Goal: Use online tool/utility: Utilize a website feature to perform a specific function

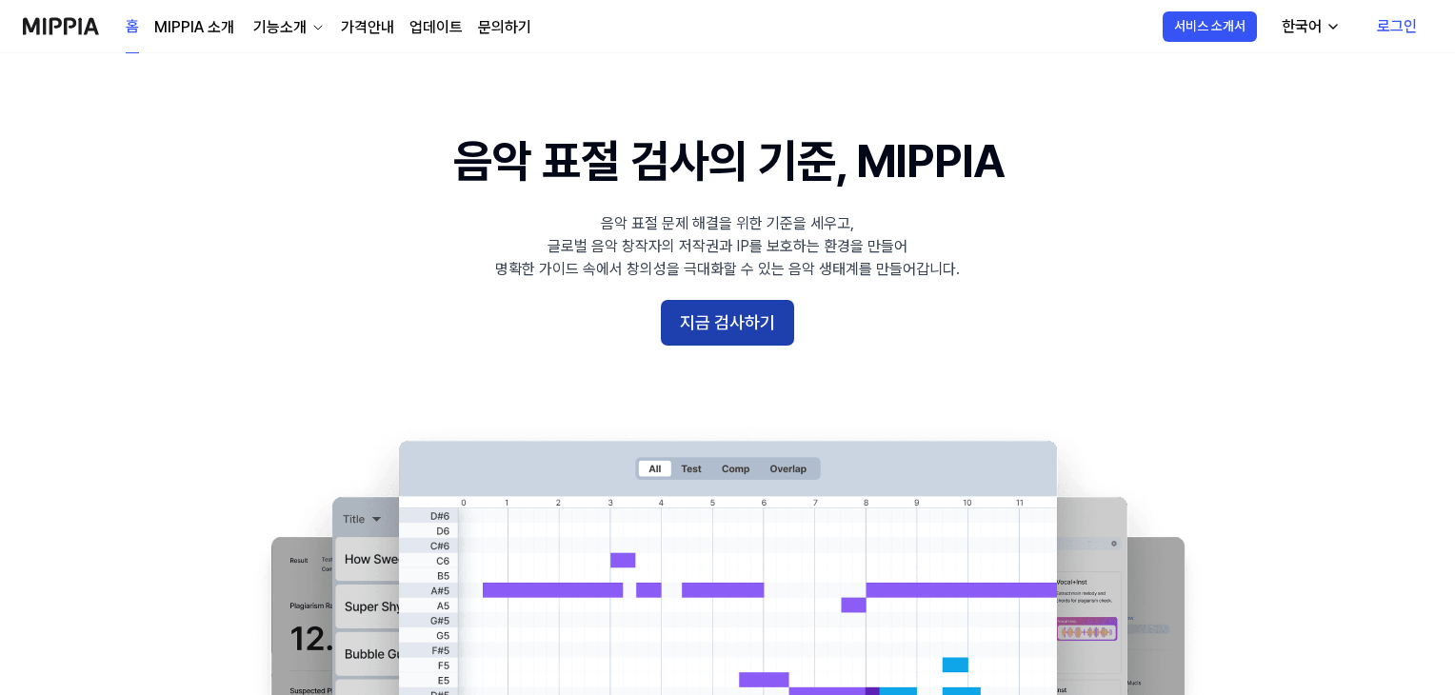
click at [757, 333] on button "지금 검사하기" at bounding box center [727, 323] width 133 height 46
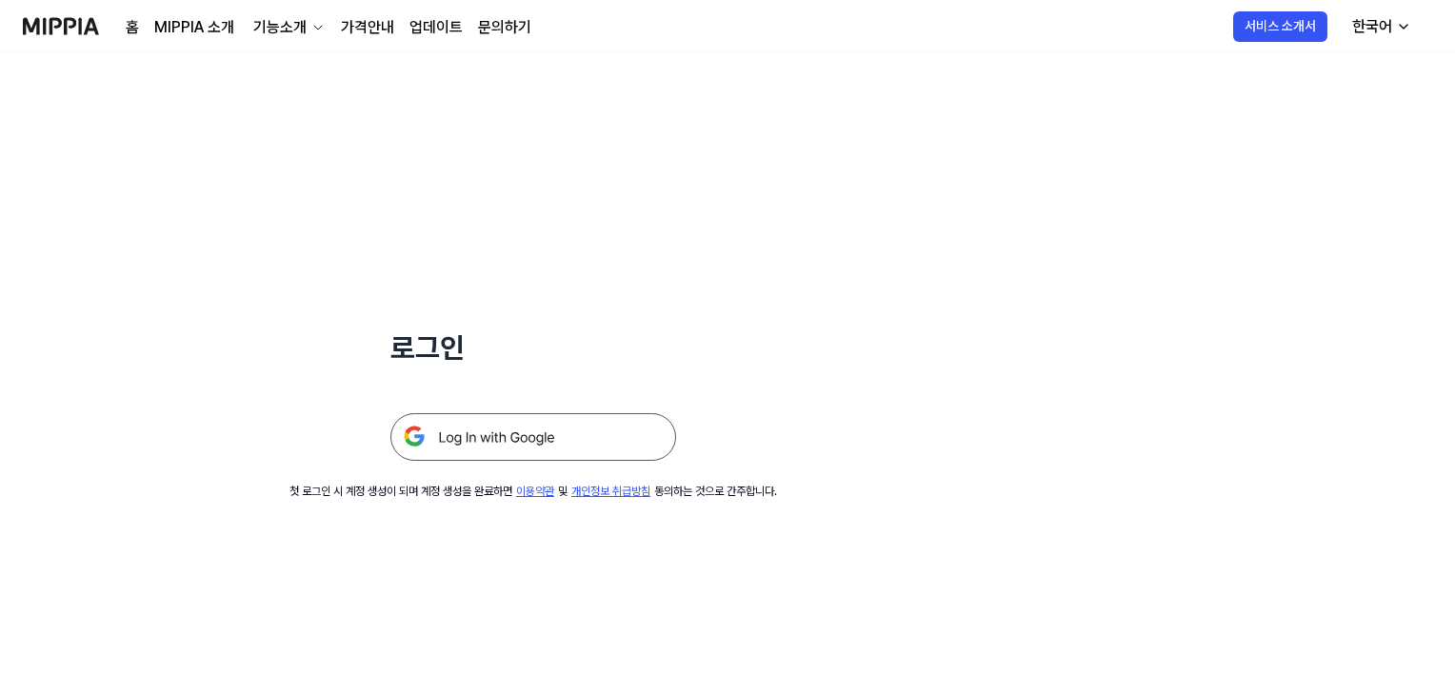
click at [628, 428] on img at bounding box center [534, 437] width 286 height 48
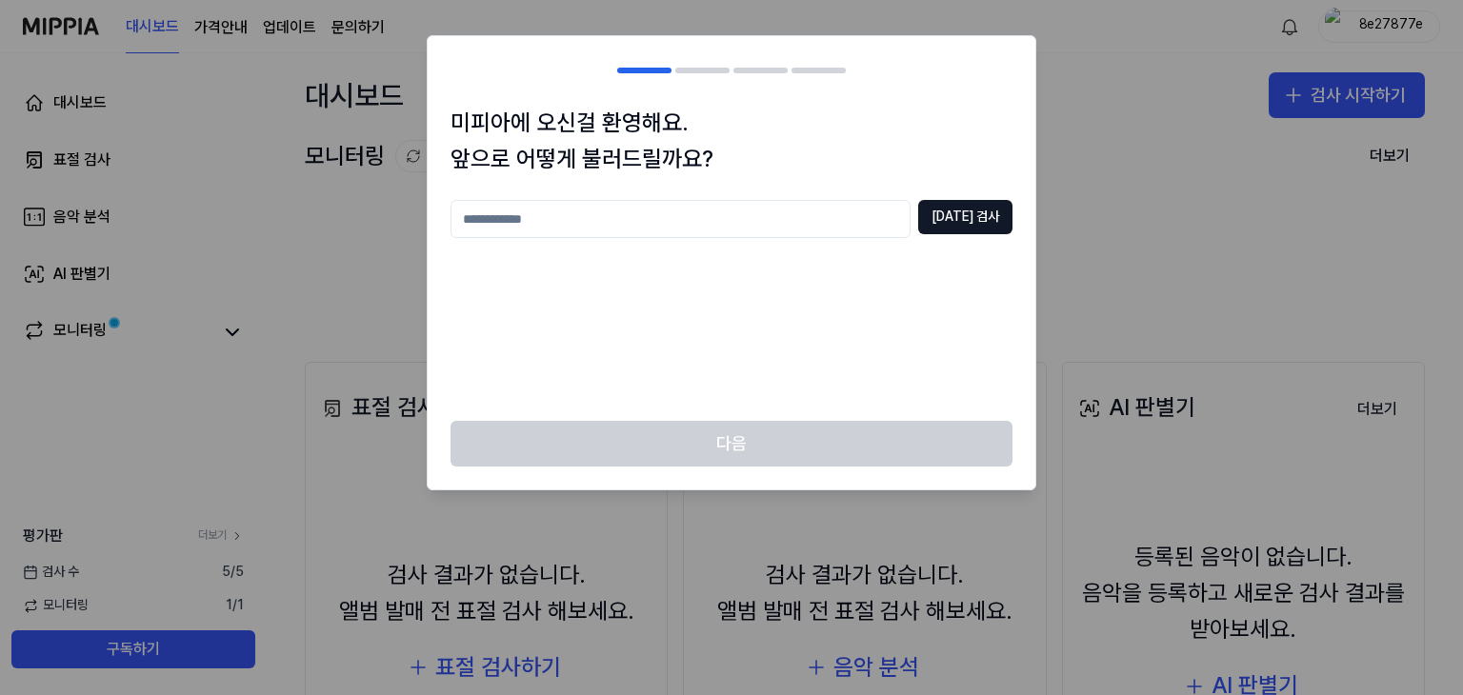
click at [777, 225] on input "text" at bounding box center [681, 219] width 460 height 38
type input "**"
click at [979, 224] on button "[DATE] 검사" at bounding box center [965, 217] width 94 height 34
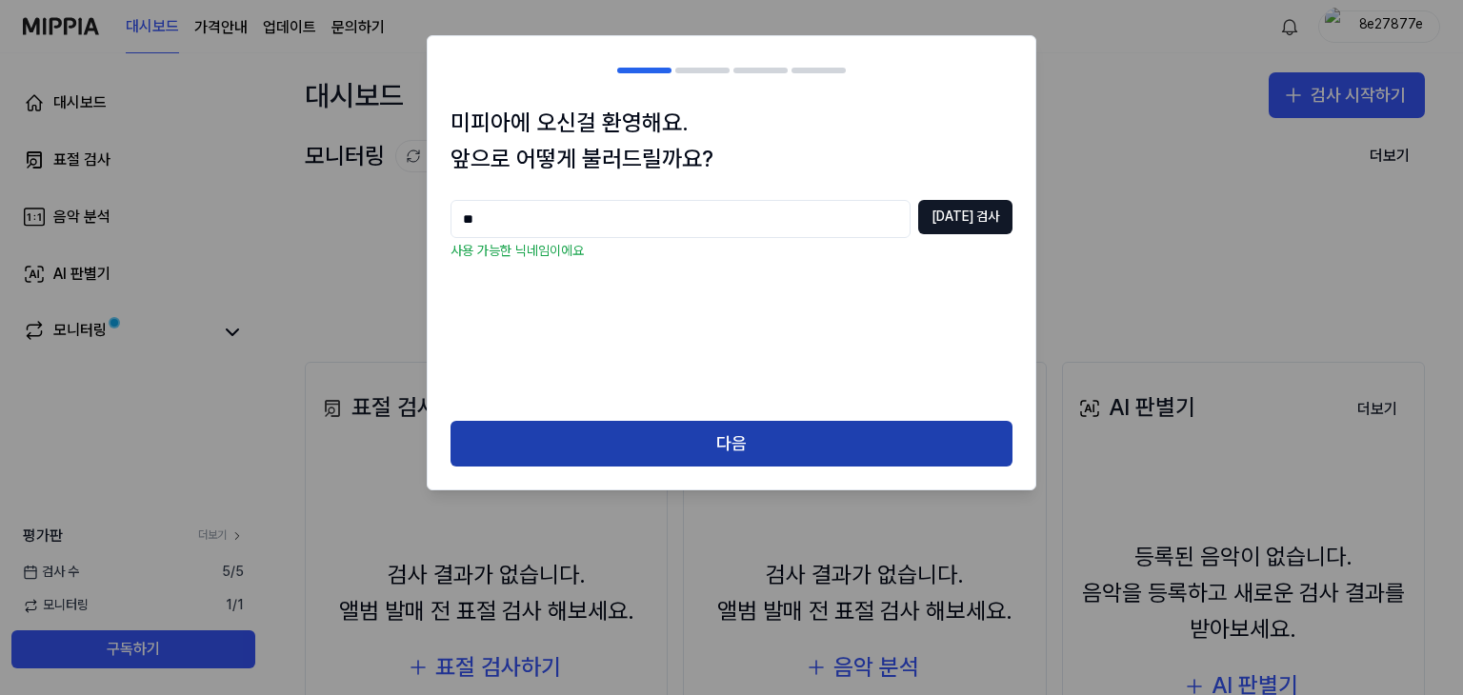
click at [773, 432] on button "다음" at bounding box center [732, 444] width 562 height 46
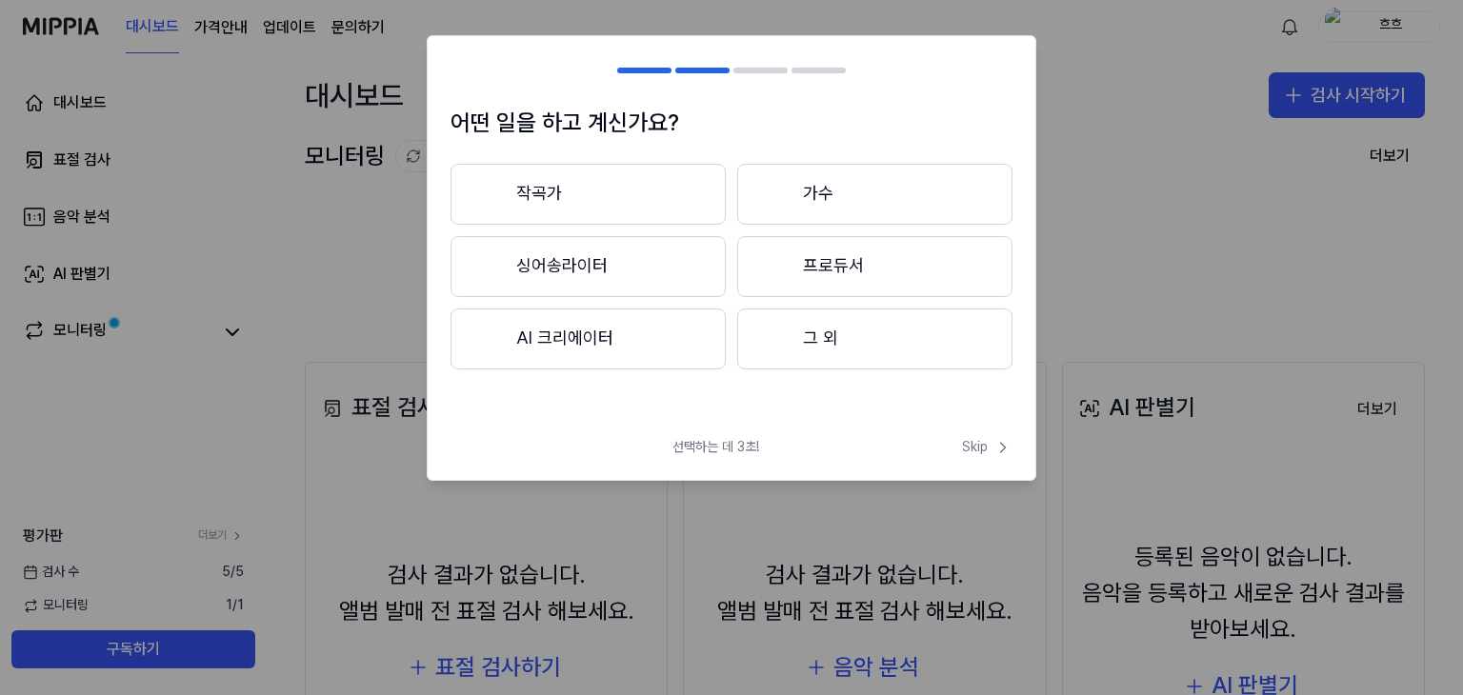
click at [666, 209] on button "작곡가" at bounding box center [588, 194] width 275 height 61
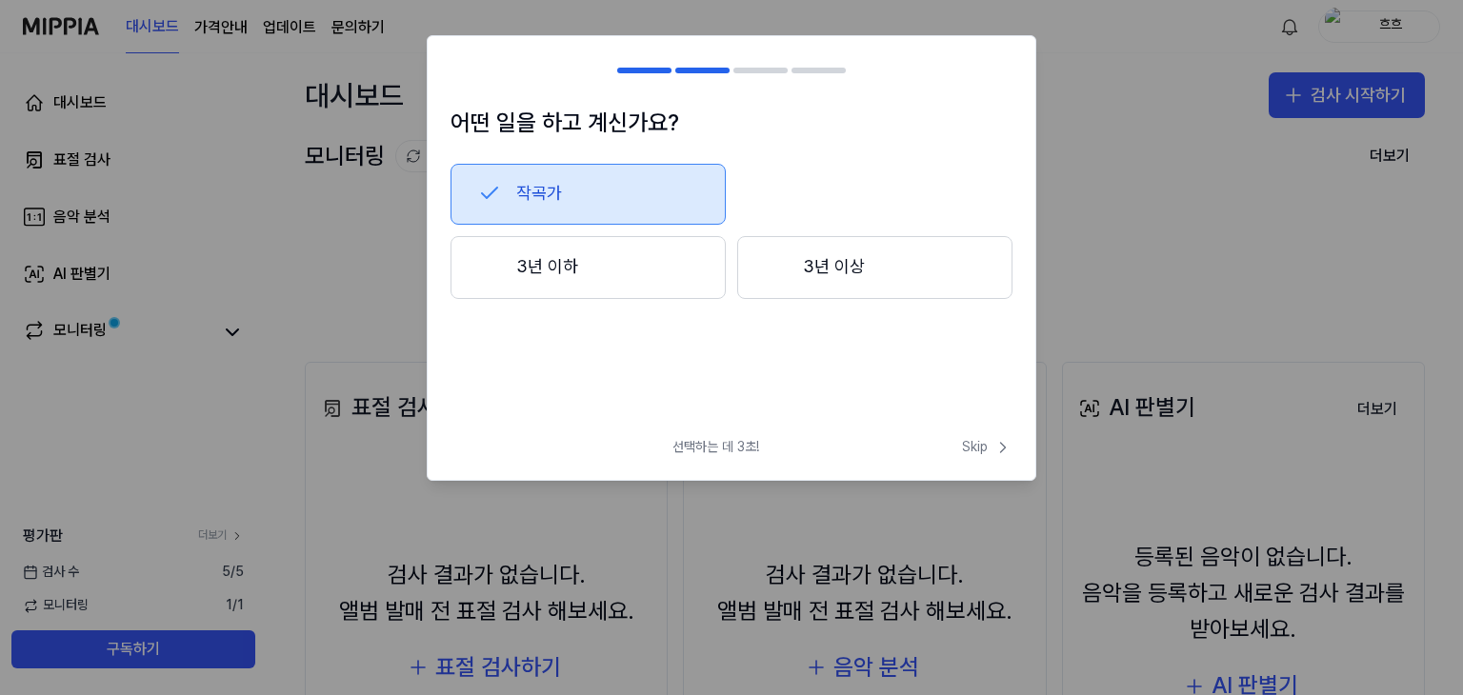
click at [655, 261] on button "3년 이하" at bounding box center [588, 267] width 275 height 63
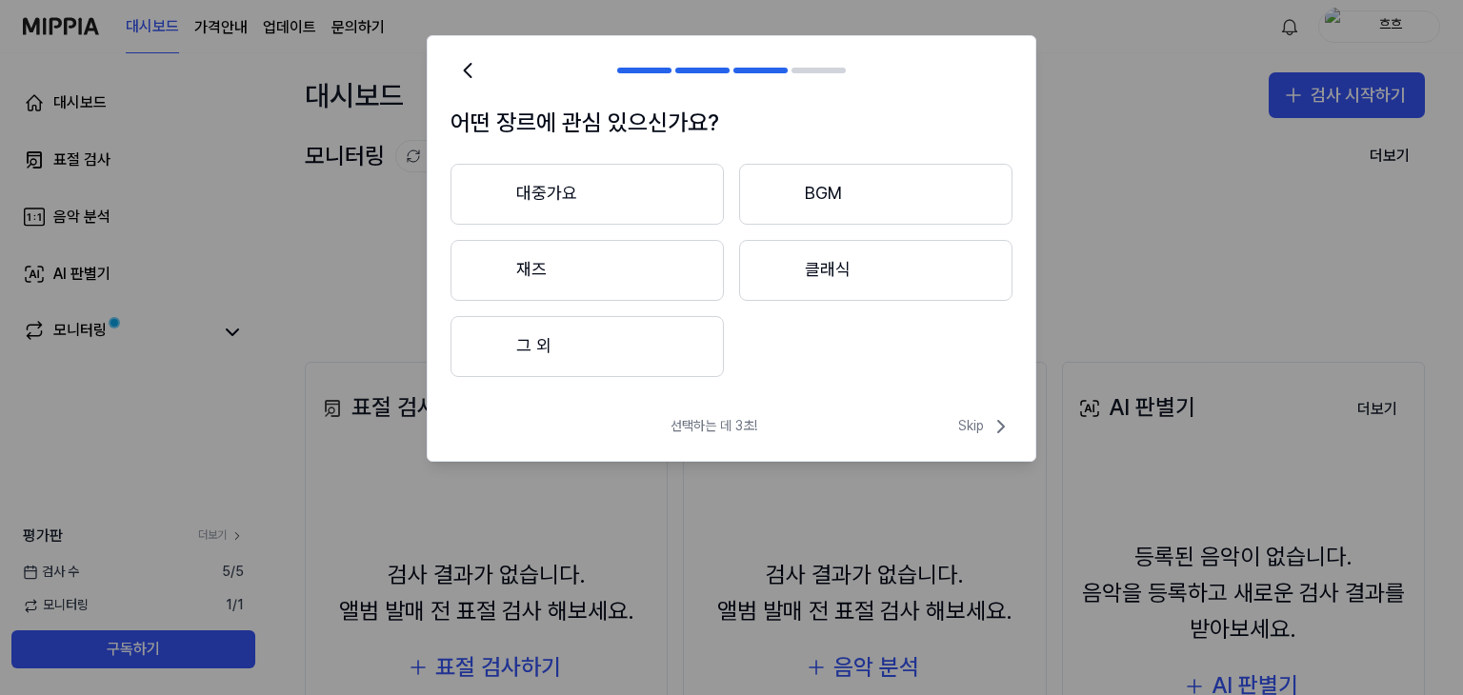
click at [671, 208] on button "대중가요" at bounding box center [587, 194] width 273 height 61
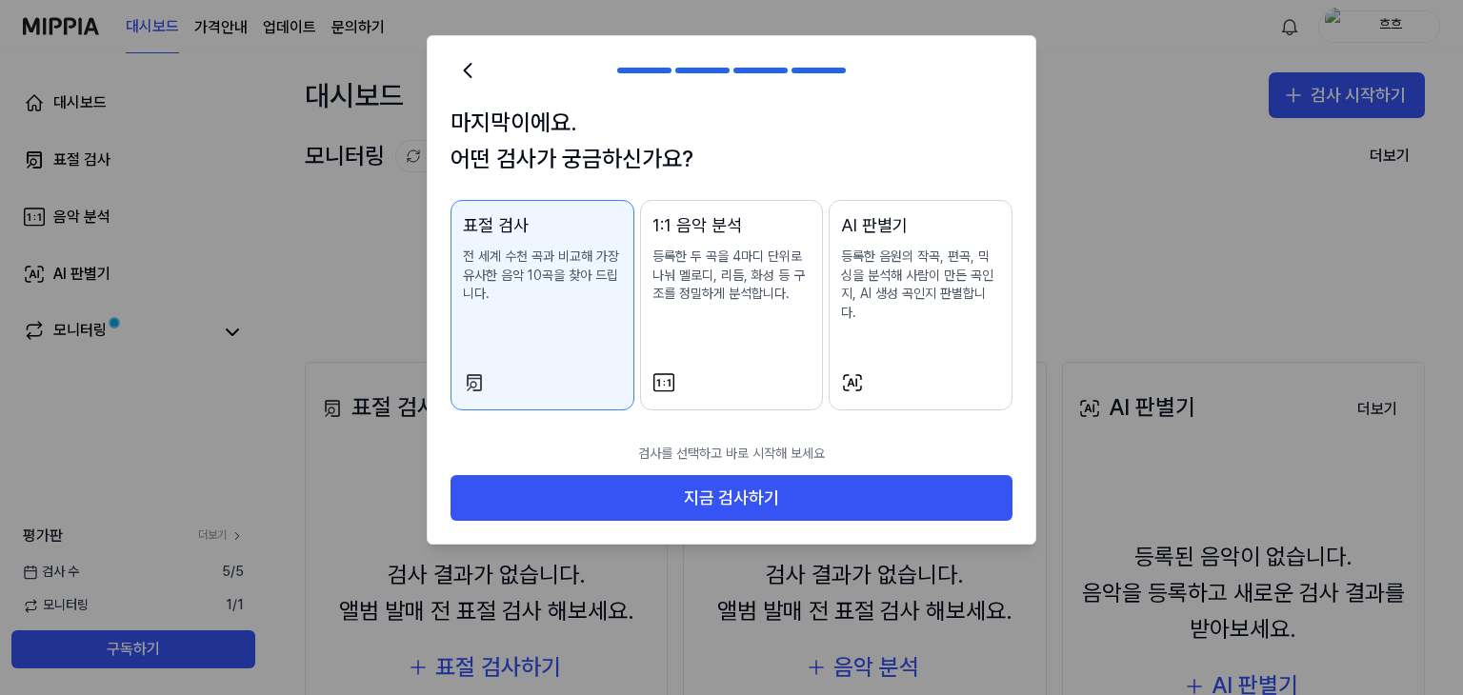
click at [876, 322] on div "AI 판별기 등록한 음원의 작곡, 편곡, 믹싱을 분석해 사람이 만든 곡인지, AI 생성 곡인지 판별합니다." at bounding box center [920, 286] width 159 height 148
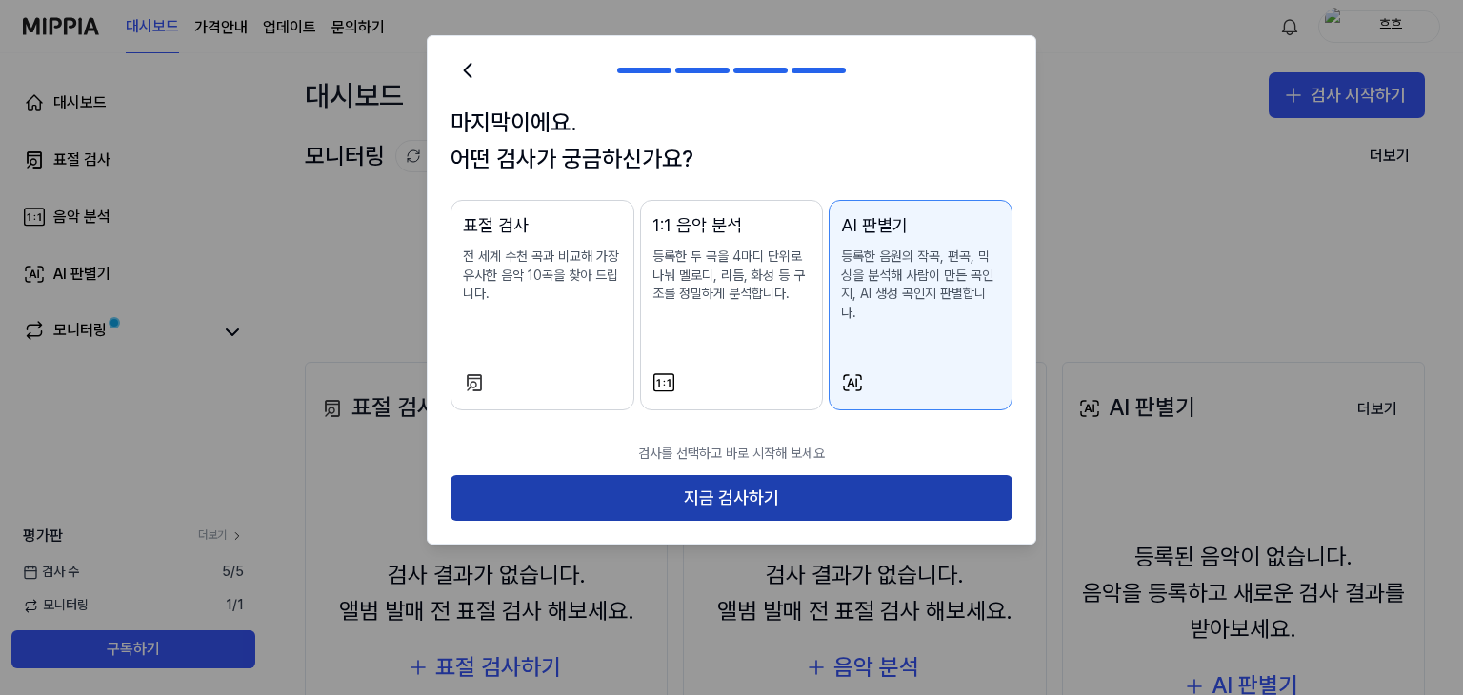
click at [734, 475] on button "지금 검사하기" at bounding box center [732, 498] width 562 height 46
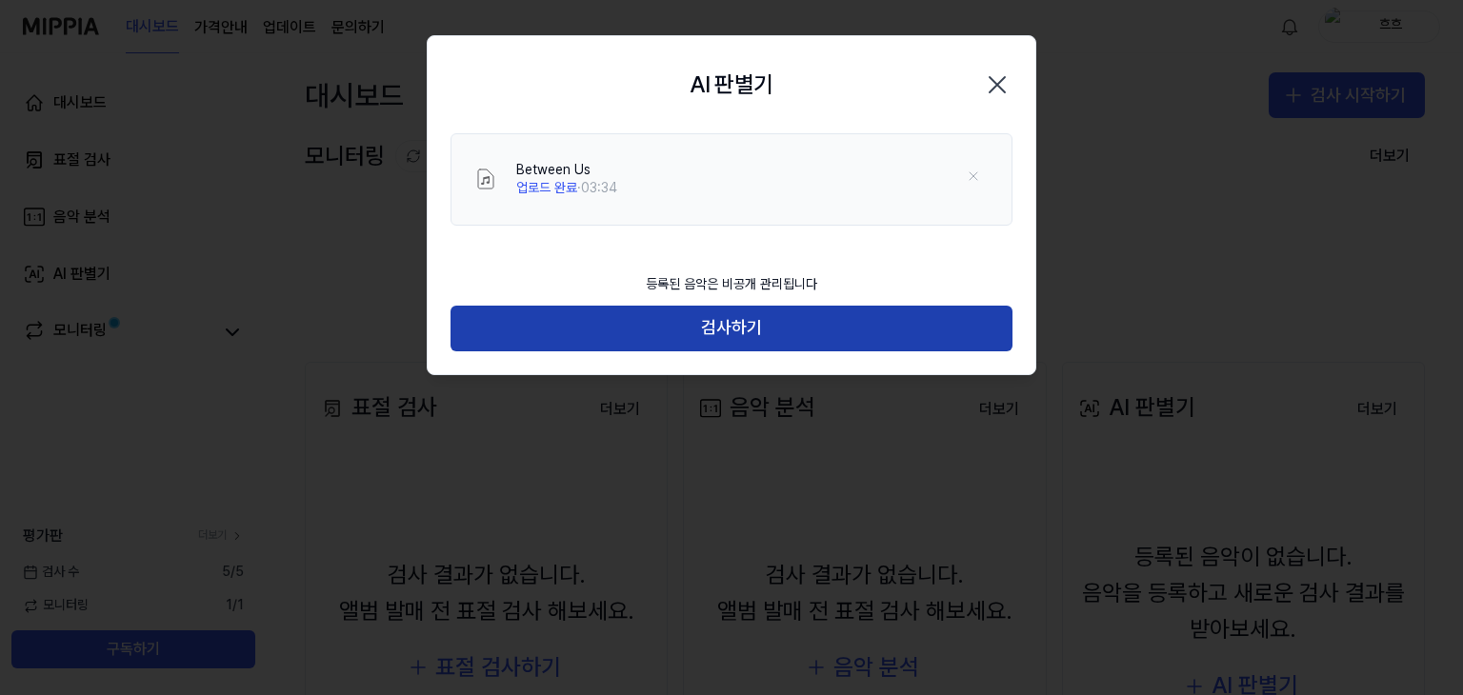
click at [787, 332] on button "검사하기" at bounding box center [732, 329] width 562 height 46
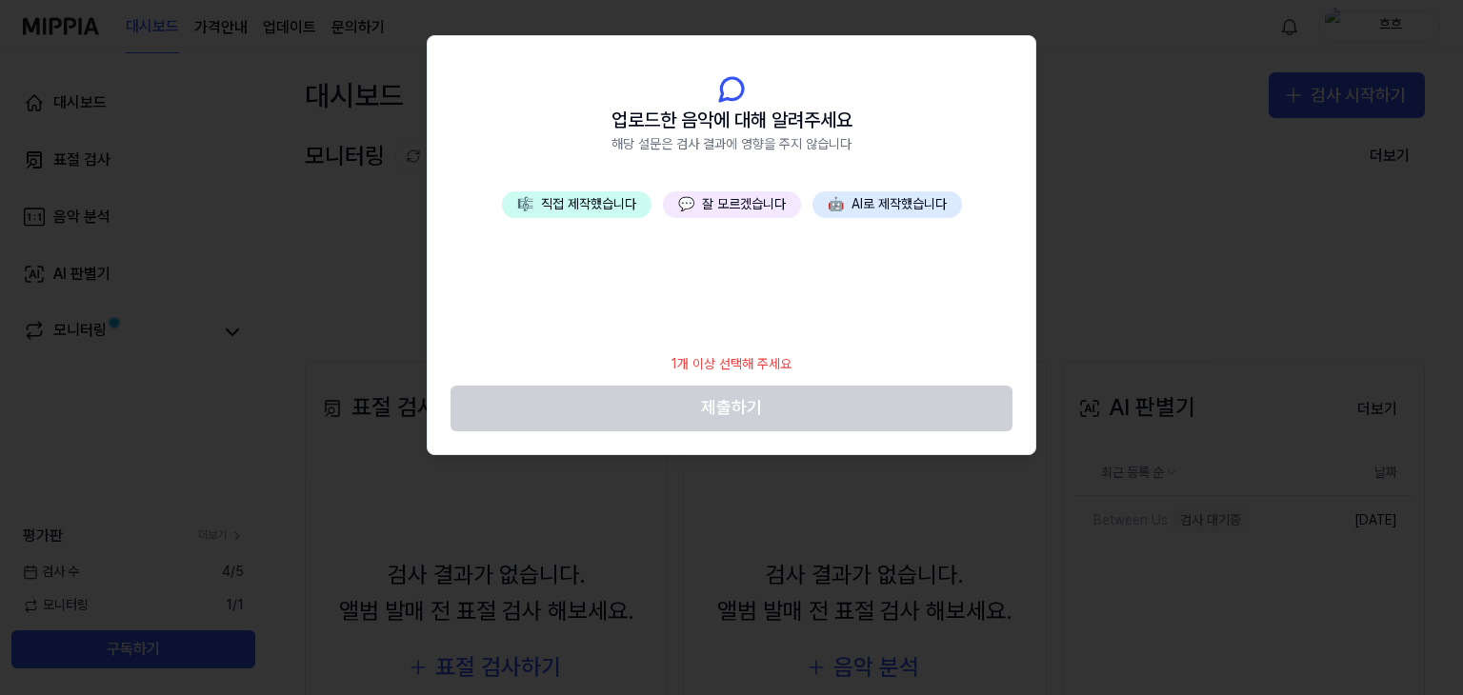
click at [696, 210] on button "💬 잘 모르겠습니다" at bounding box center [732, 204] width 138 height 27
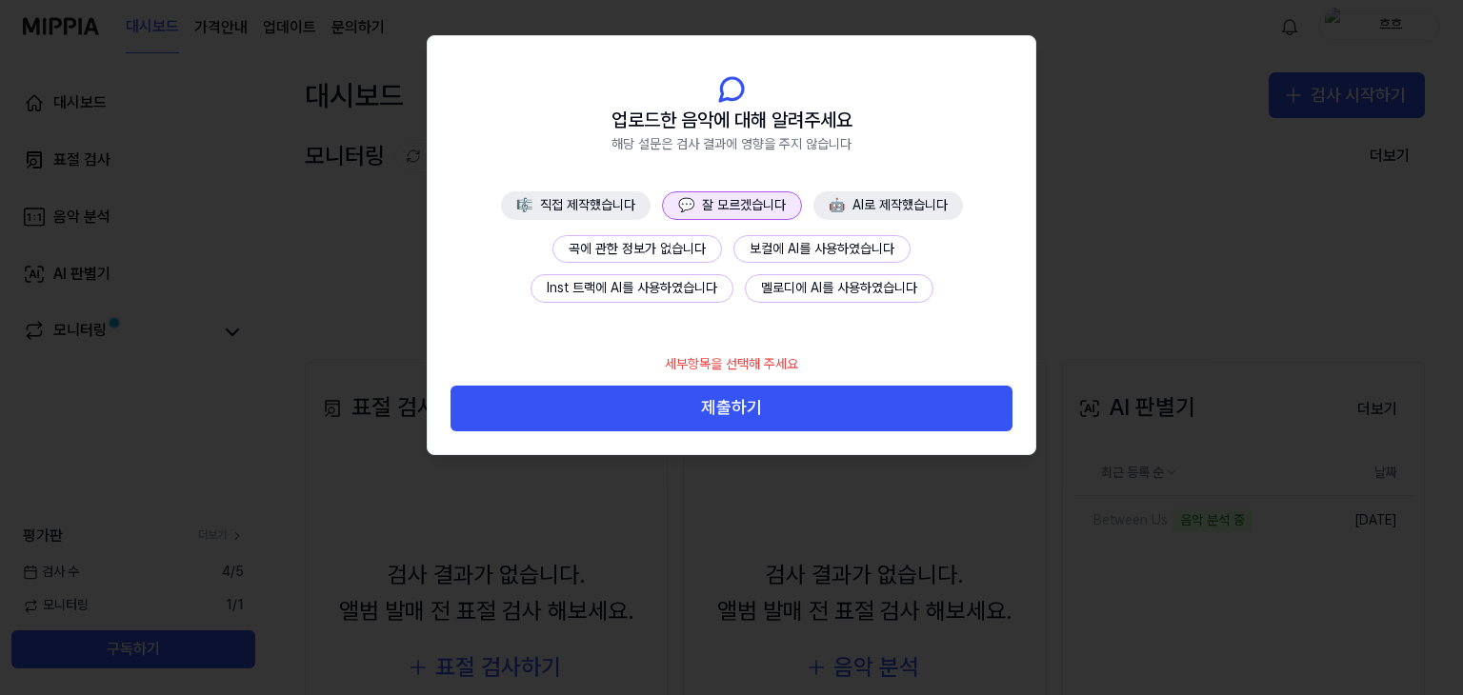
click at [668, 251] on button "곡에 관한 정보가 없습니다" at bounding box center [637, 249] width 170 height 29
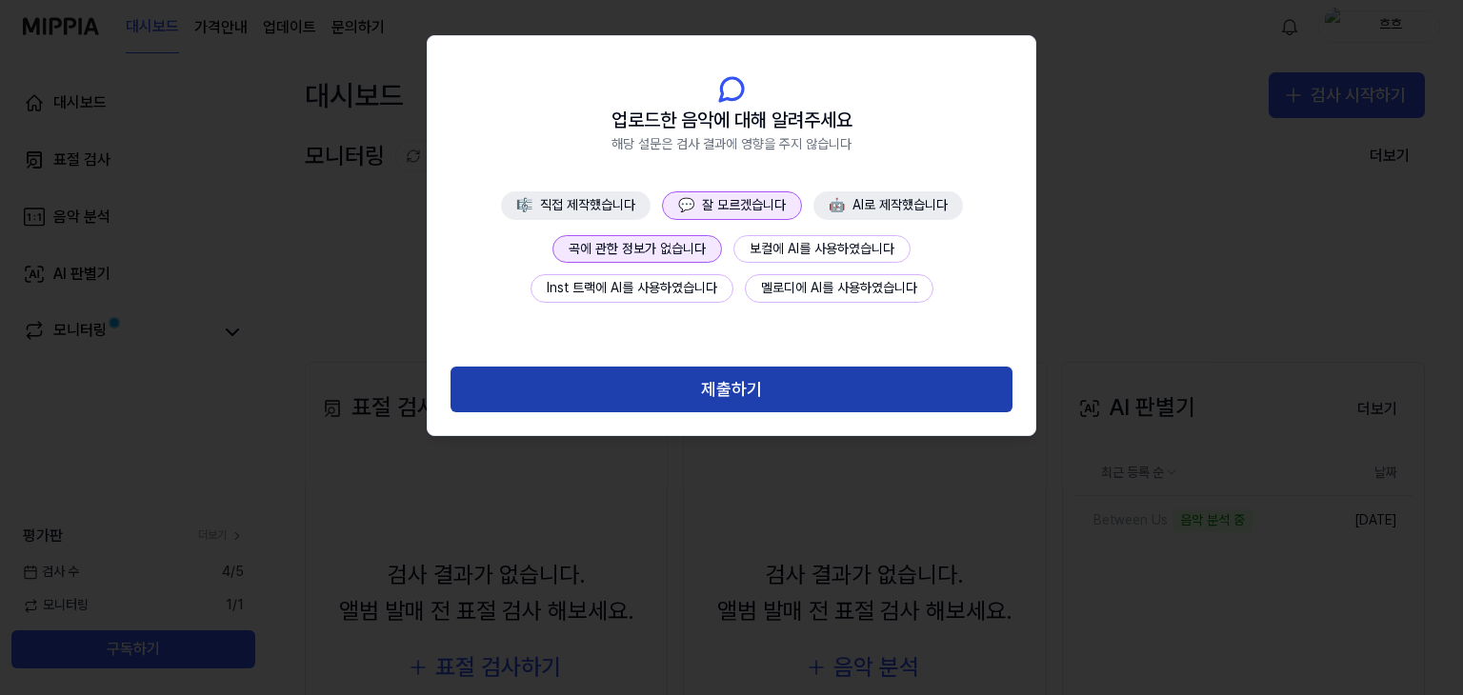
click at [755, 386] on button "제출하기" at bounding box center [732, 390] width 562 height 46
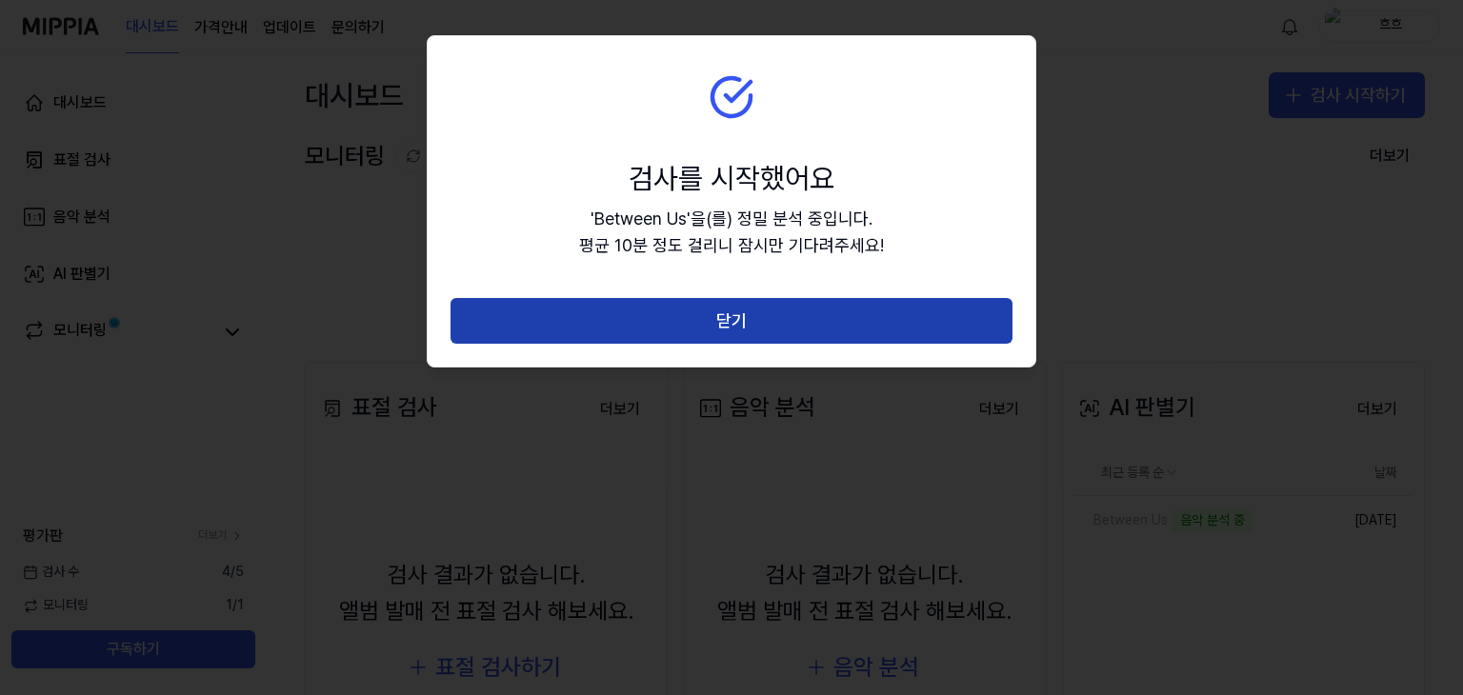
click at [759, 333] on button "닫기" at bounding box center [732, 321] width 562 height 46
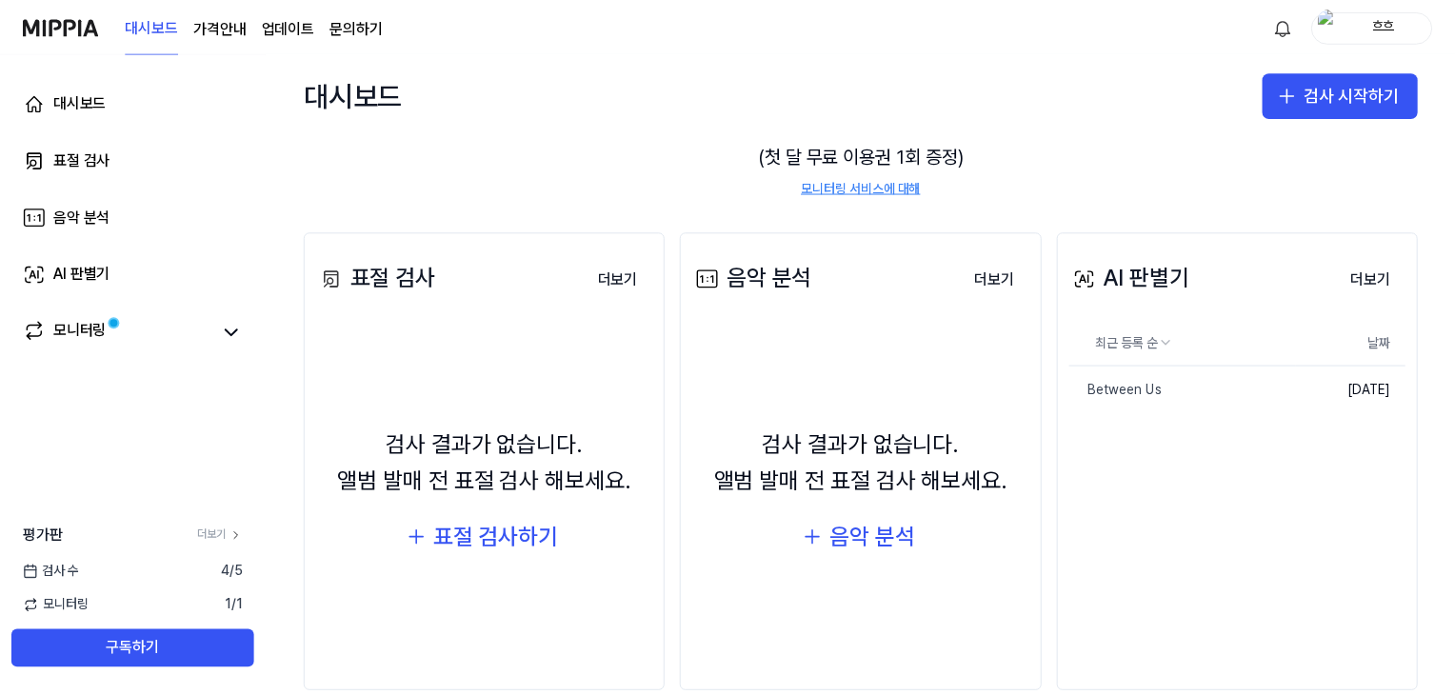
scroll to position [164, 0]
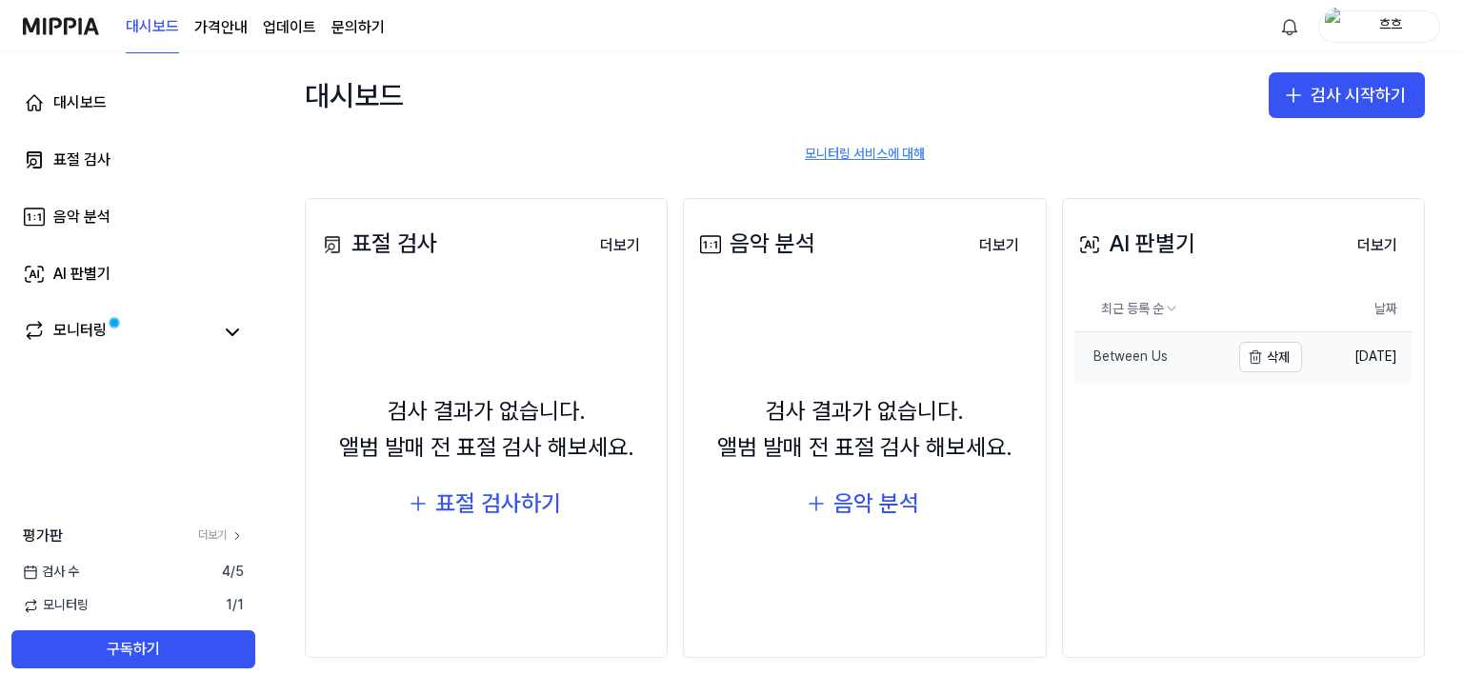
click at [1159, 362] on link "Between Us" at bounding box center [1151, 357] width 155 height 50
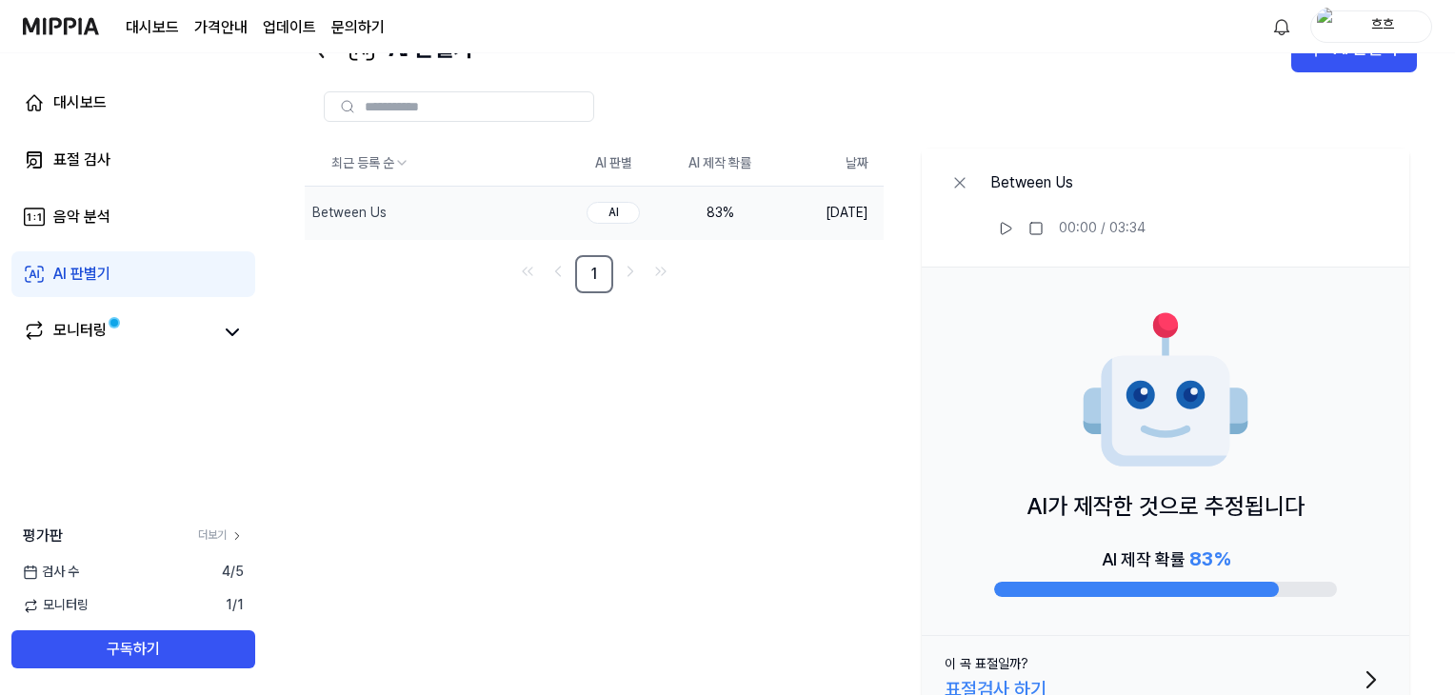
scroll to position [111, 0]
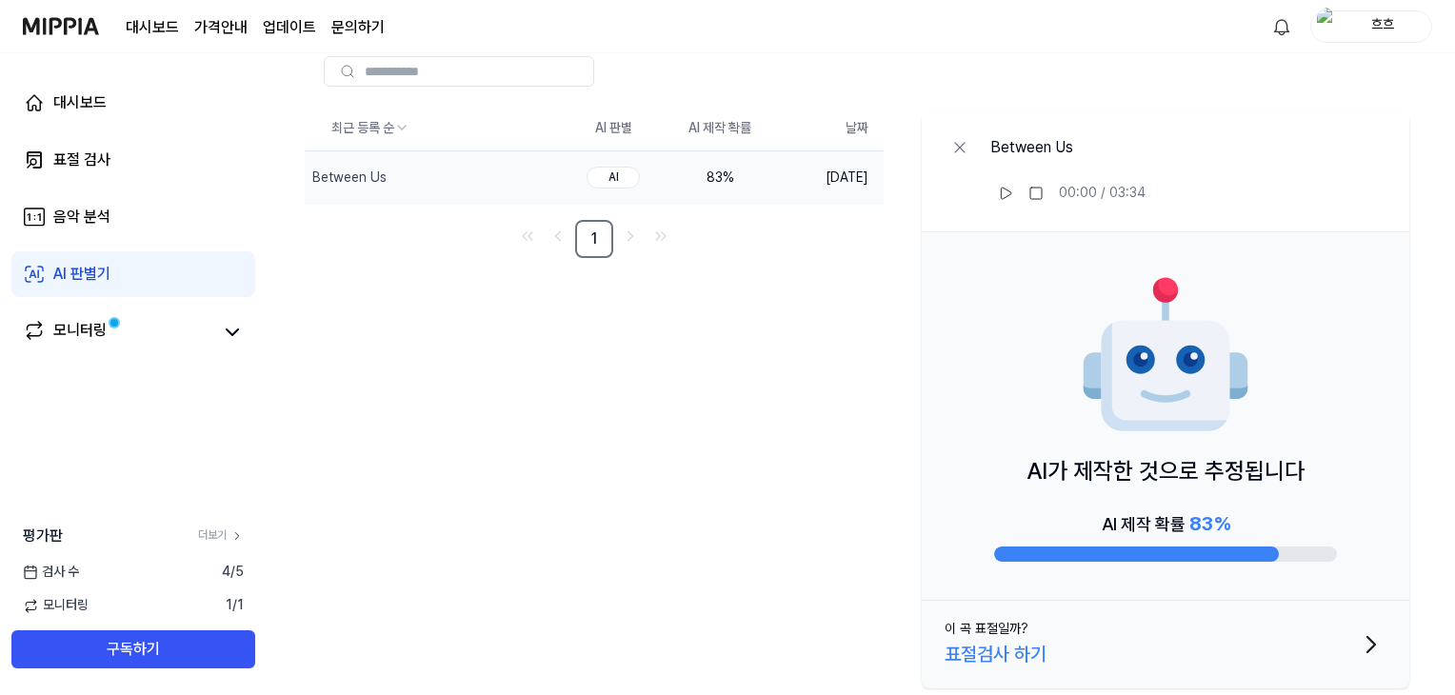
click at [1369, 652] on icon "button" at bounding box center [1371, 645] width 30 height 30
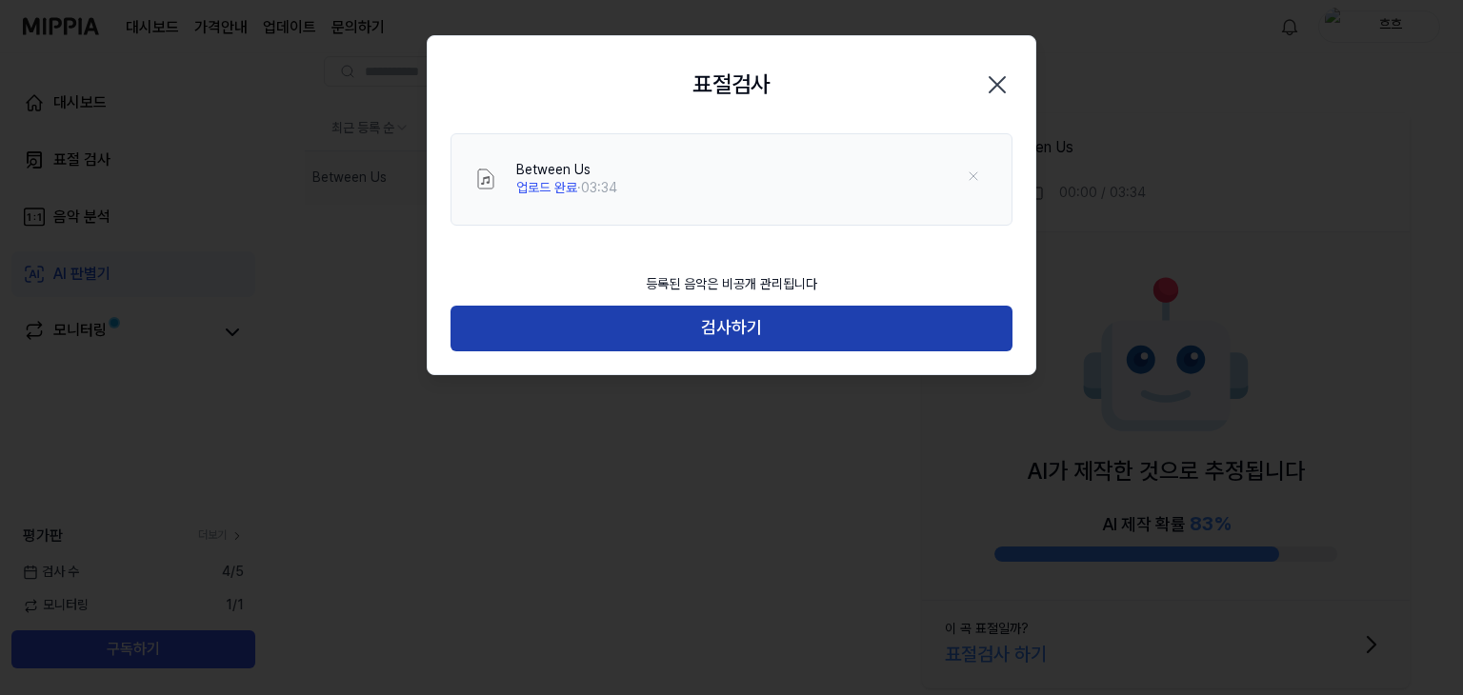
click at [802, 335] on button "검사하기" at bounding box center [732, 329] width 562 height 46
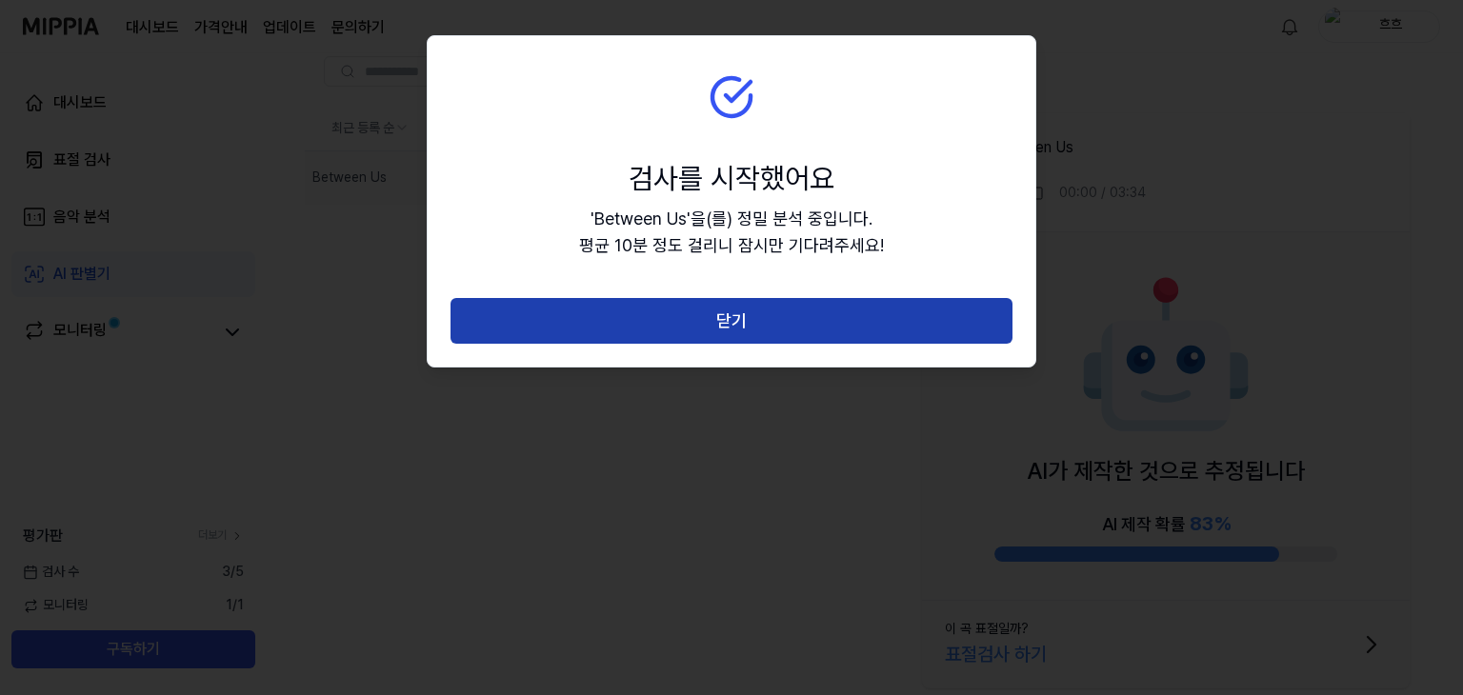
click at [781, 336] on button "닫기" at bounding box center [732, 321] width 562 height 46
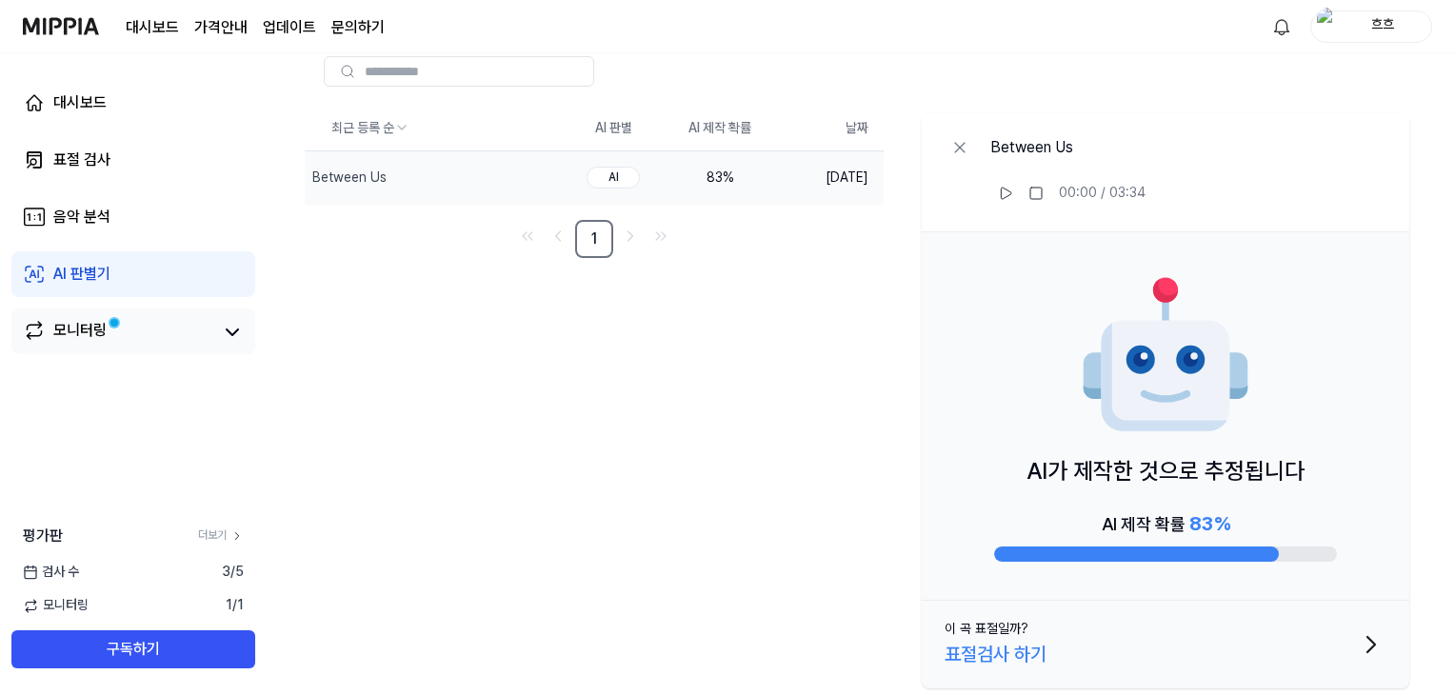
click at [156, 332] on link "모니터링" at bounding box center [118, 332] width 190 height 27
